Goal: Transaction & Acquisition: Subscribe to service/newsletter

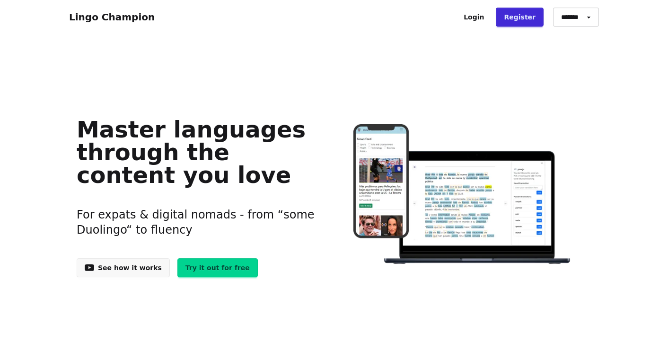
click at [199, 273] on link "Try it out for free" at bounding box center [218, 267] width 80 height 19
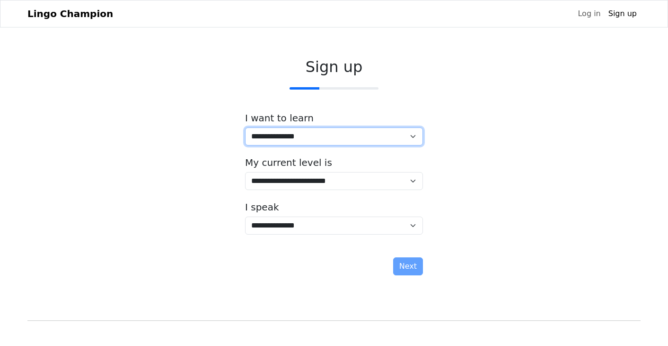
click at [332, 143] on select "**********" at bounding box center [334, 136] width 178 height 18
drag, startPoint x: 235, startPoint y: 184, endPoint x: 273, endPoint y: 151, distance: 50.4
click at [235, 184] on div "**********" at bounding box center [334, 168] width 205 height 236
